Goal: Navigation & Orientation: Find specific page/section

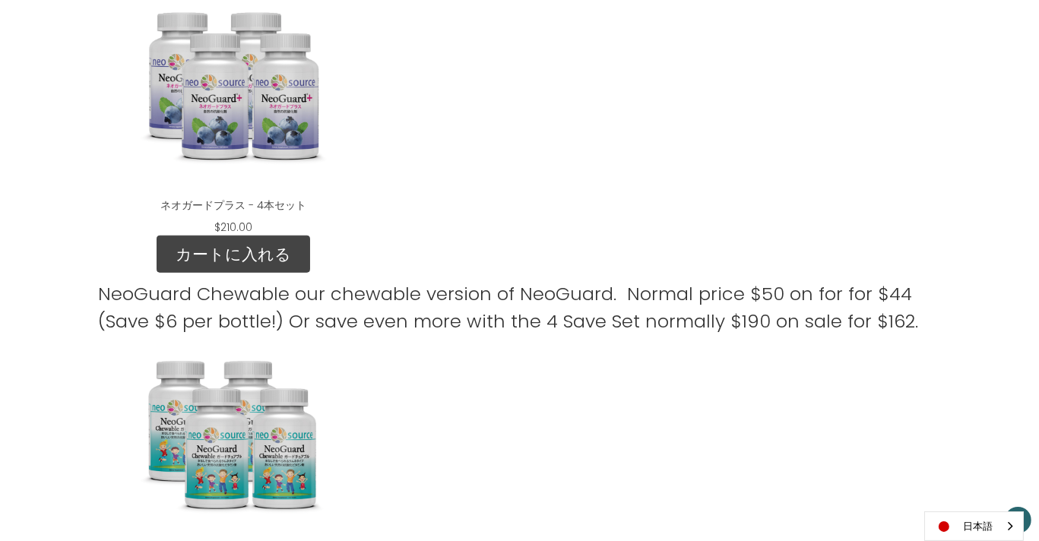
scroll to position [1158, 0]
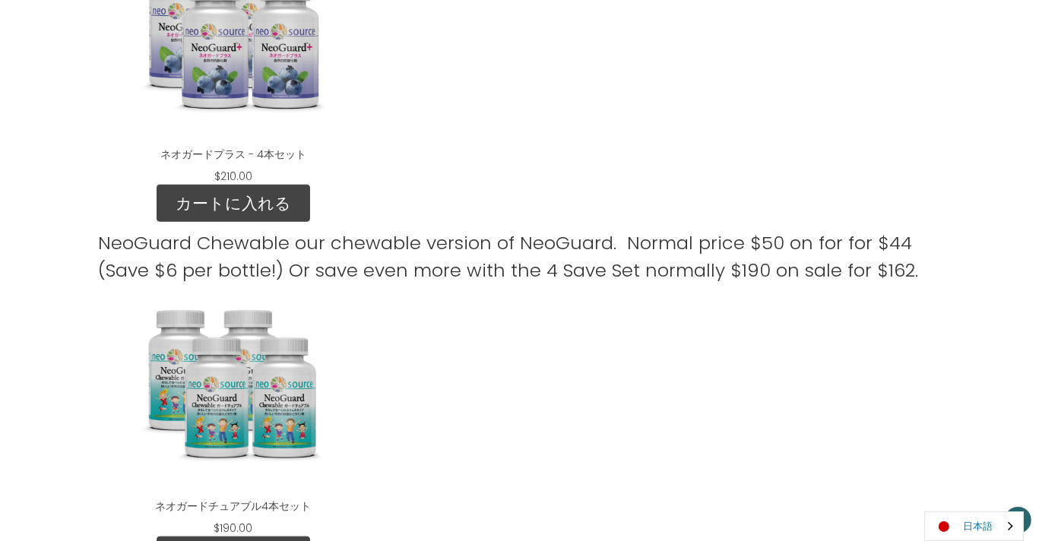
click at [967, 516] on link "日本語" at bounding box center [974, 526] width 98 height 28
click at [961, 498] on link "English" at bounding box center [967, 497] width 84 height 28
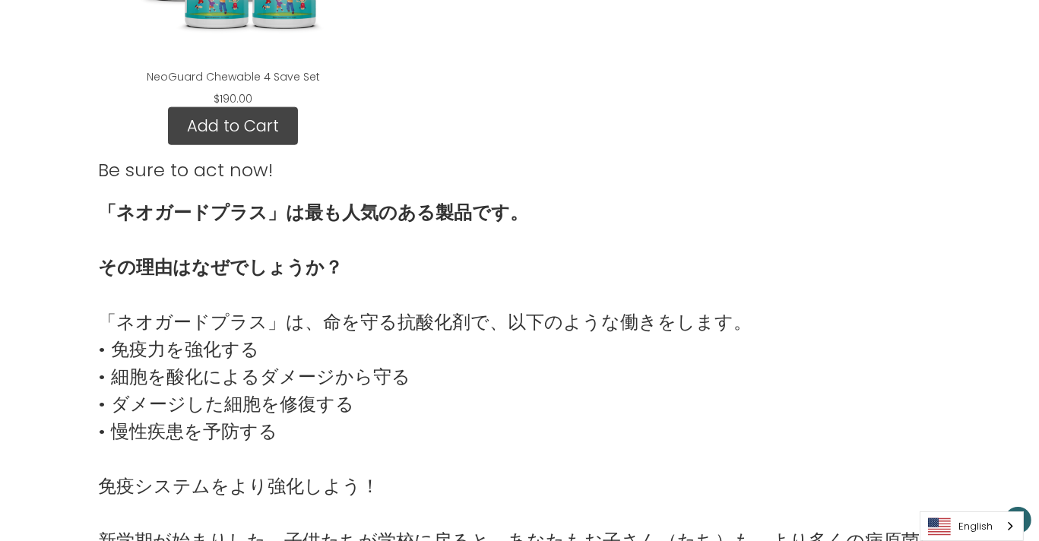
scroll to position [1508, 0]
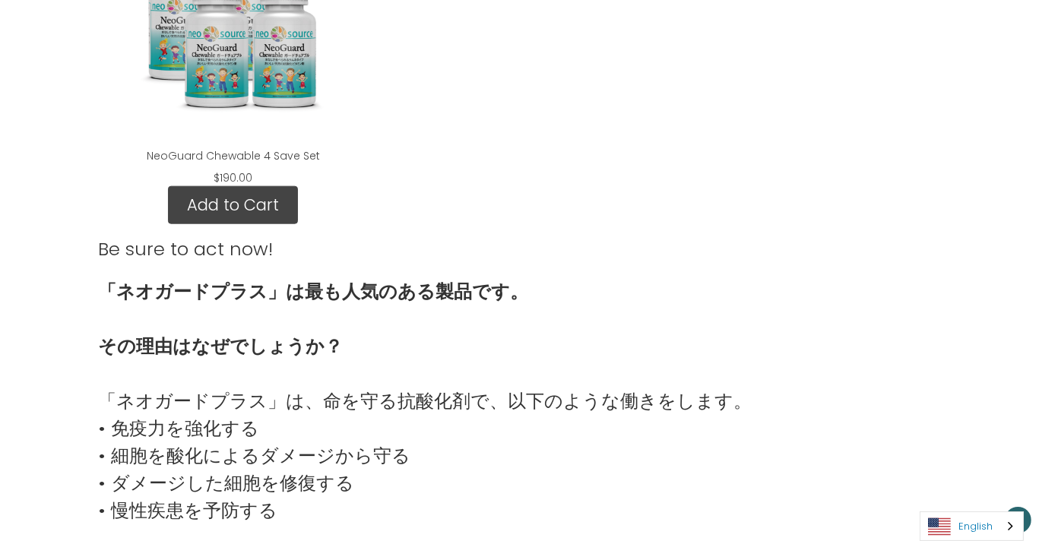
click at [985, 525] on link "English" at bounding box center [971, 526] width 103 height 28
click at [977, 498] on link "日本語" at bounding box center [959, 497] width 79 height 28
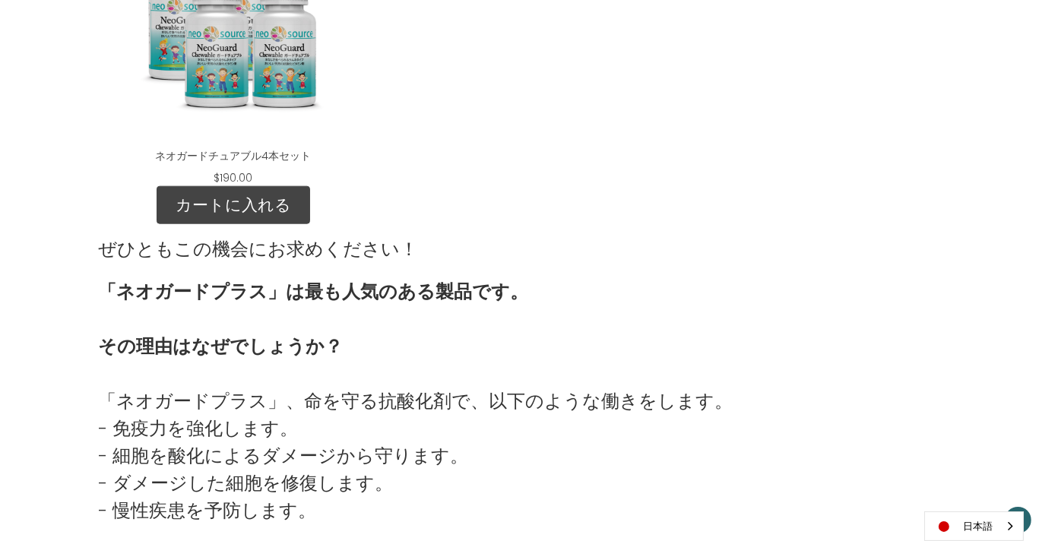
scroll to position [1481, 0]
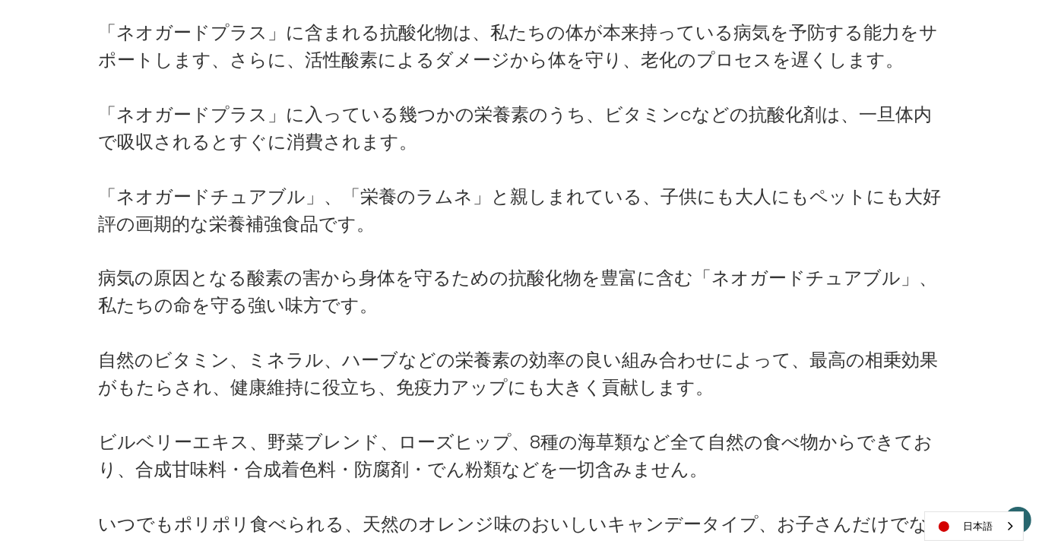
scroll to position [2565, 0]
